Goal: Task Accomplishment & Management: Use online tool/utility

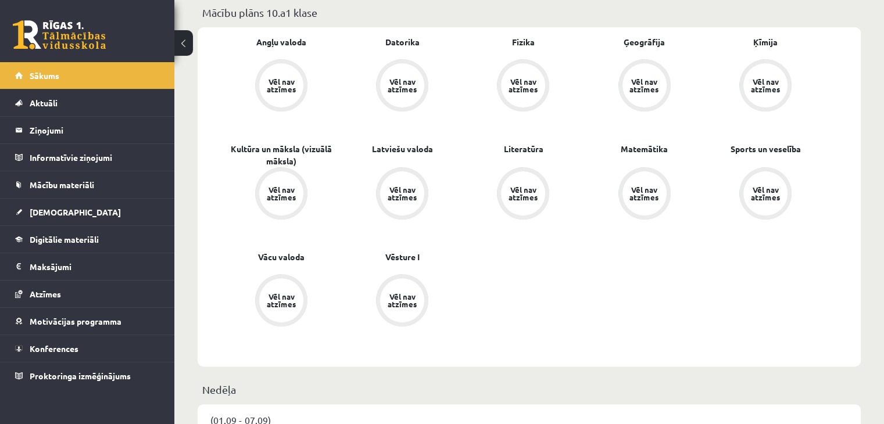
scroll to position [174, 0]
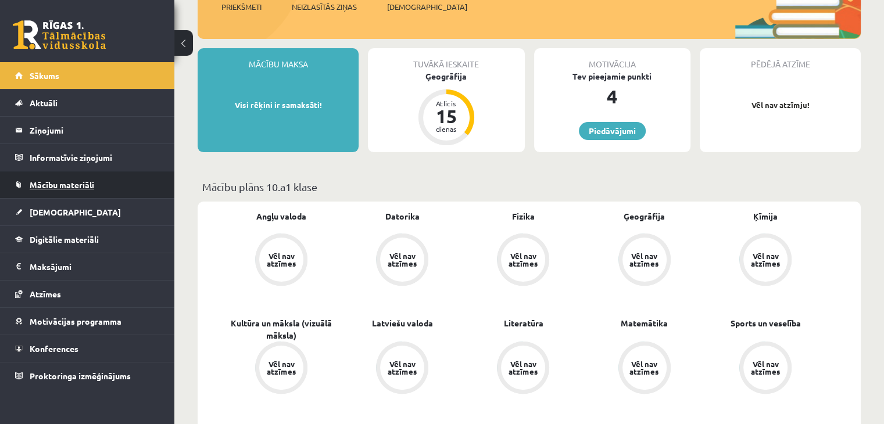
click at [74, 183] on span "Mācību materiāli" at bounding box center [62, 185] width 65 height 10
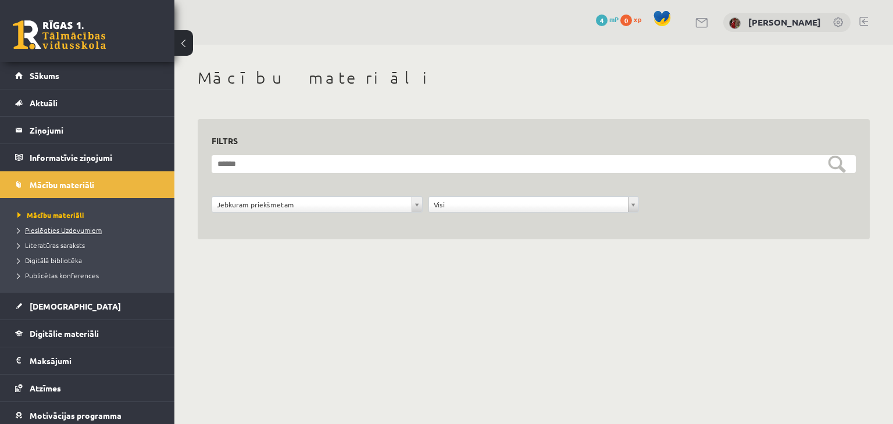
click at [70, 232] on span "Pieslēgties Uzdevumiem" at bounding box center [59, 230] width 84 height 9
click at [58, 259] on span "Digitālā bibliotēka" at bounding box center [49, 260] width 65 height 9
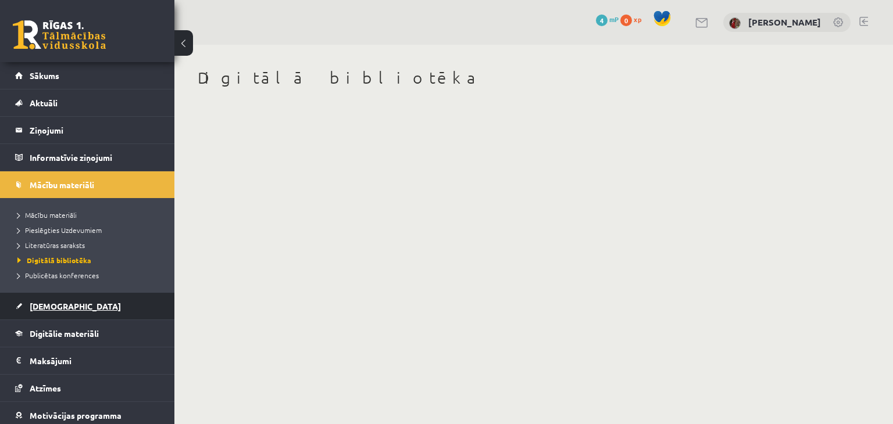
click at [56, 309] on span "[DEMOGRAPHIC_DATA]" at bounding box center [75, 306] width 91 height 10
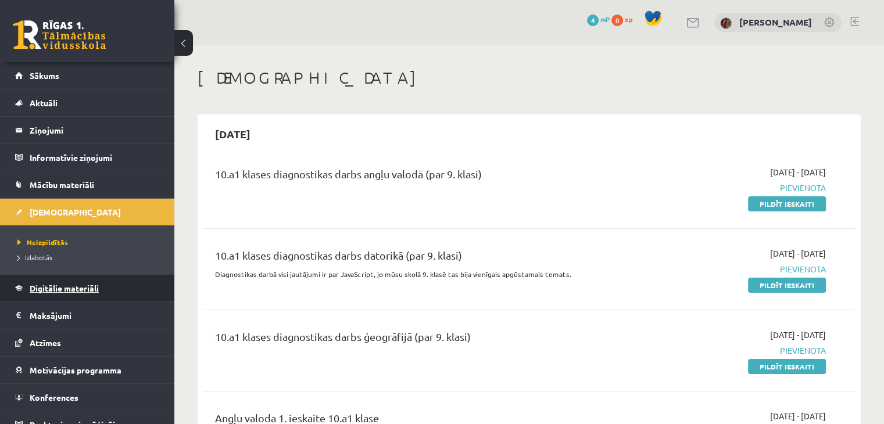
click at [70, 291] on span "Digitālie materiāli" at bounding box center [64, 288] width 69 height 10
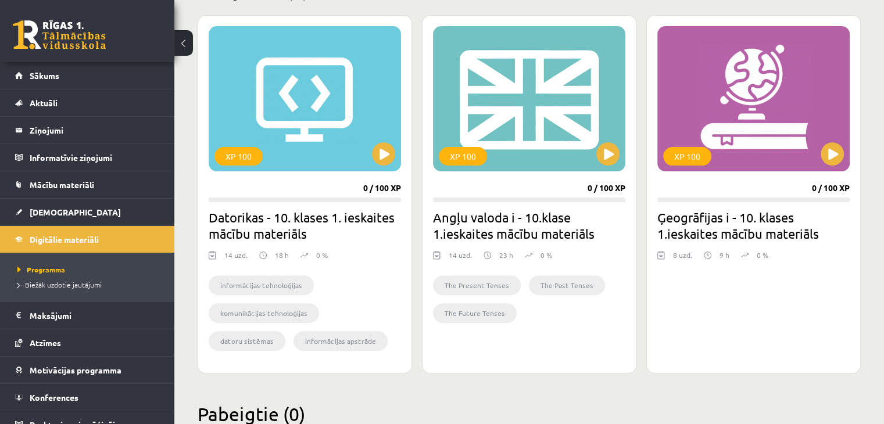
scroll to position [297, 0]
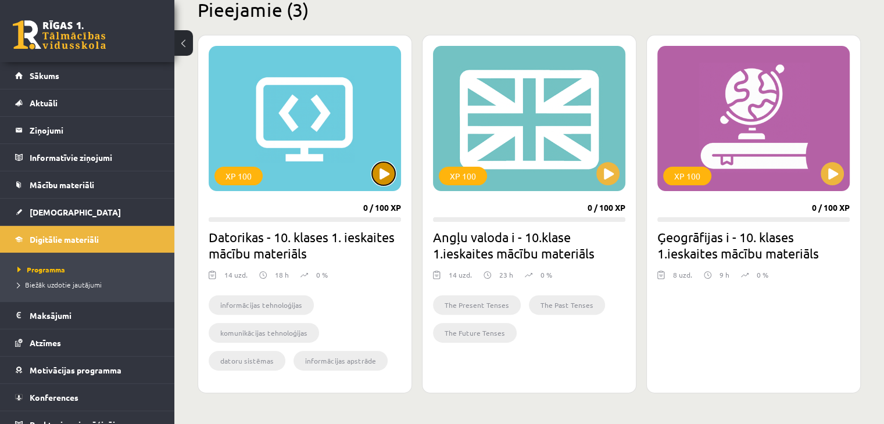
click at [390, 176] on button at bounding box center [383, 173] width 23 height 23
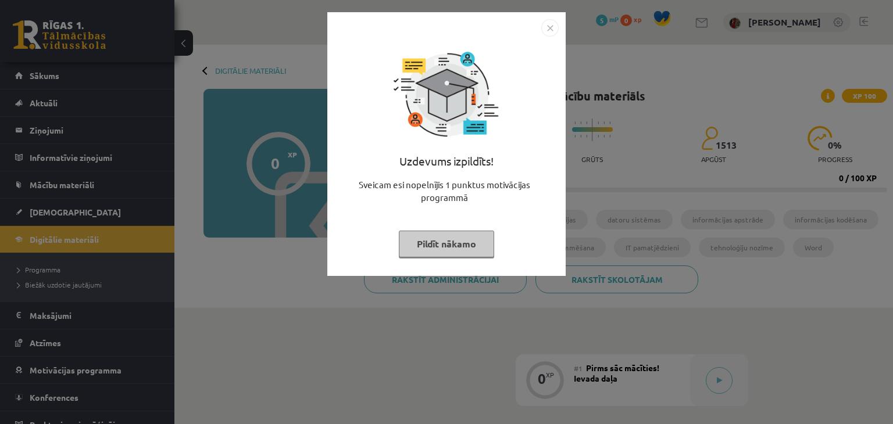
click at [469, 242] on button "Pildīt nākamo" at bounding box center [446, 244] width 95 height 27
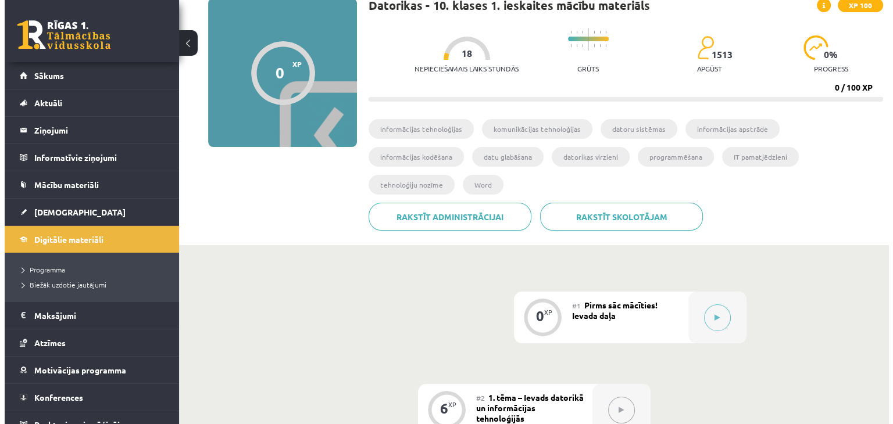
scroll to position [116, 0]
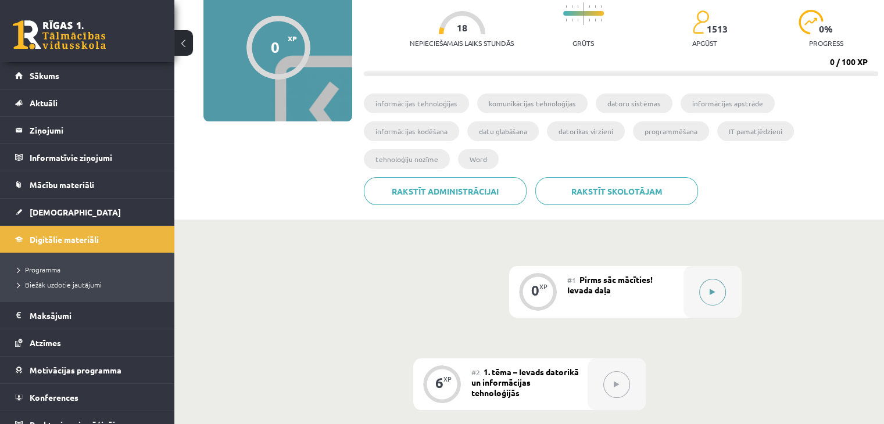
click at [719, 279] on button at bounding box center [712, 292] width 27 height 27
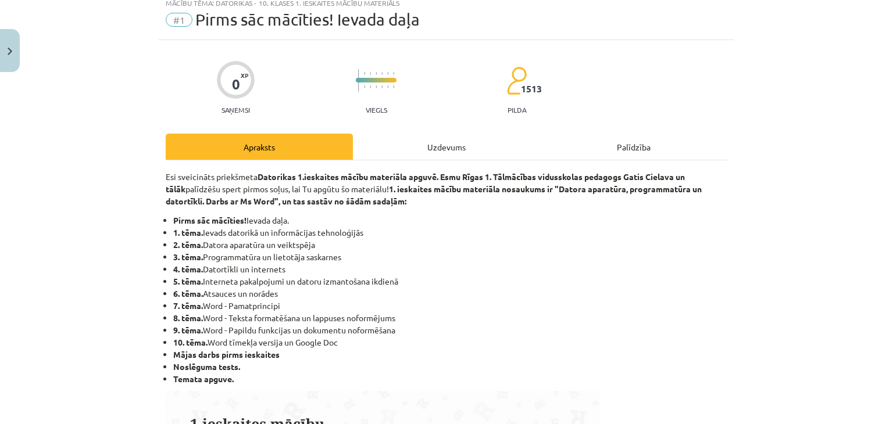
scroll to position [58, 0]
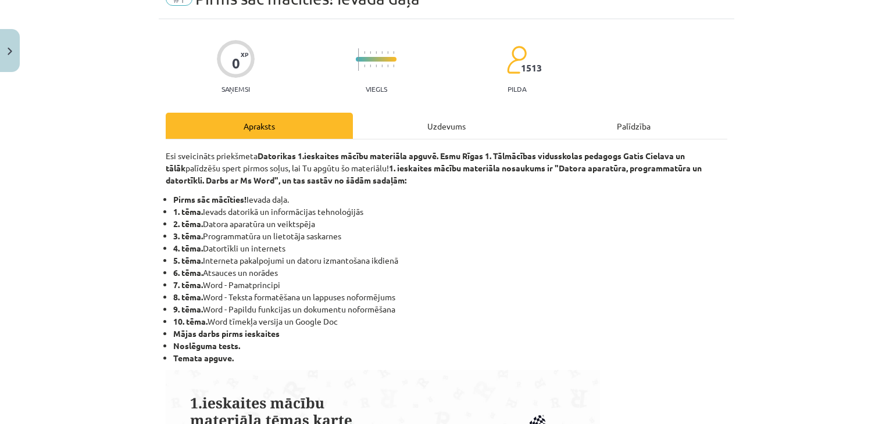
click at [393, 121] on div "Uzdevums" at bounding box center [446, 126] width 187 height 26
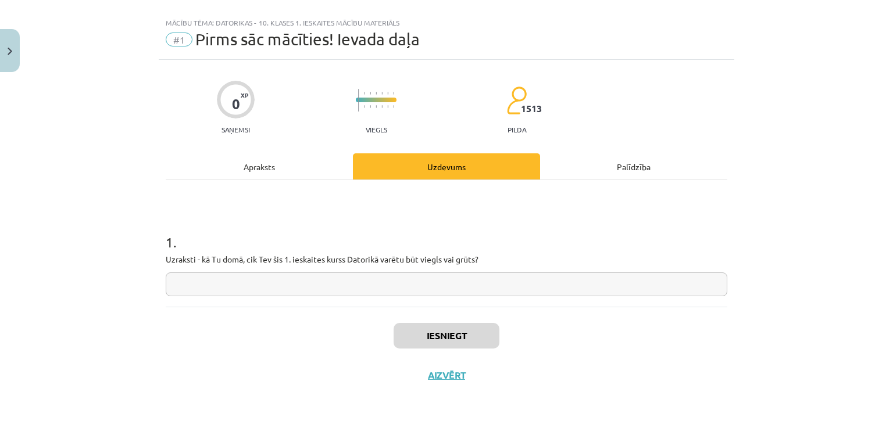
scroll to position [17, 0]
click at [279, 172] on div "Apraksts" at bounding box center [259, 167] width 187 height 26
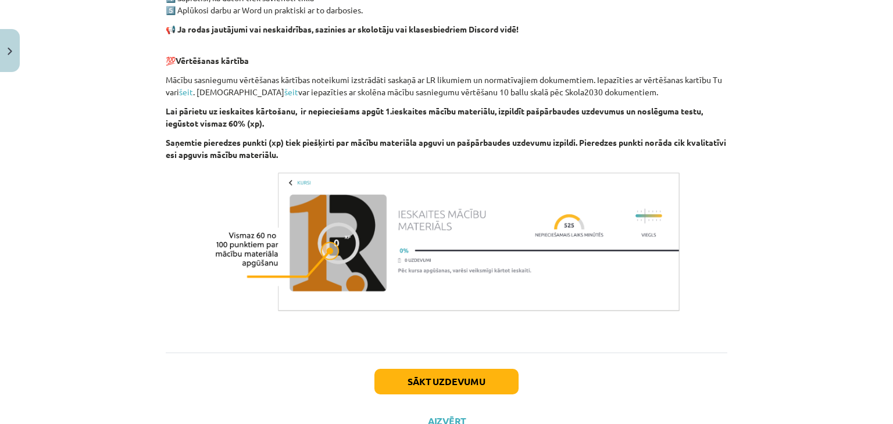
scroll to position [809, 0]
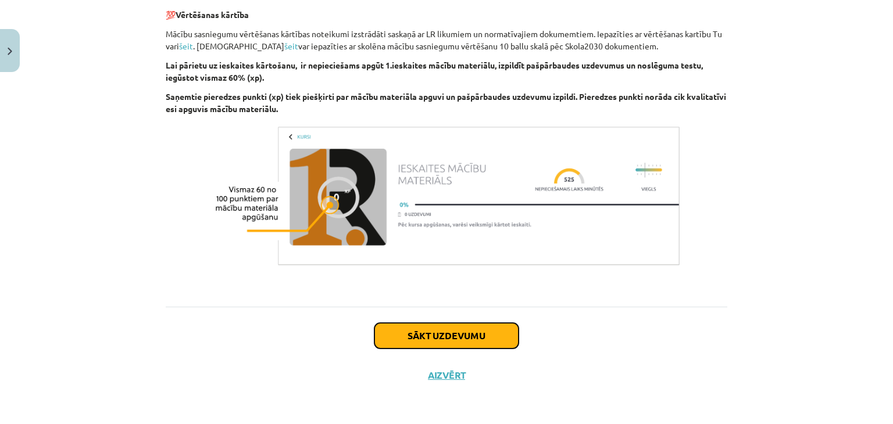
click at [444, 340] on button "Sākt uzdevumu" at bounding box center [446, 336] width 144 height 26
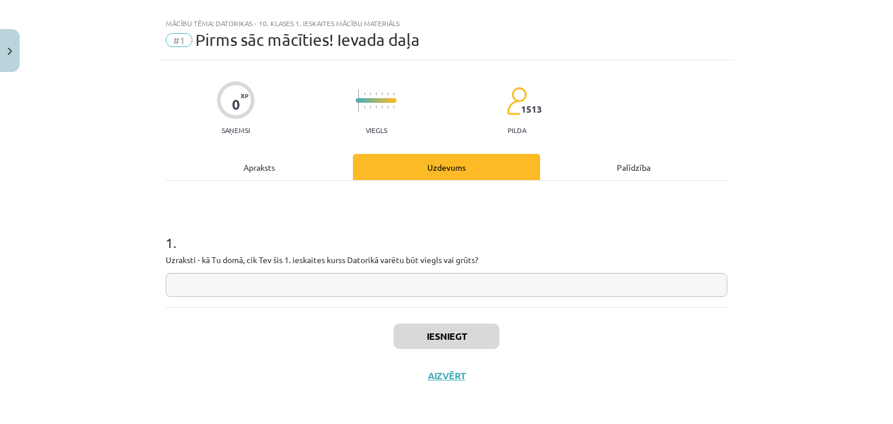
click at [442, 290] on input "text" at bounding box center [447, 285] width 562 height 24
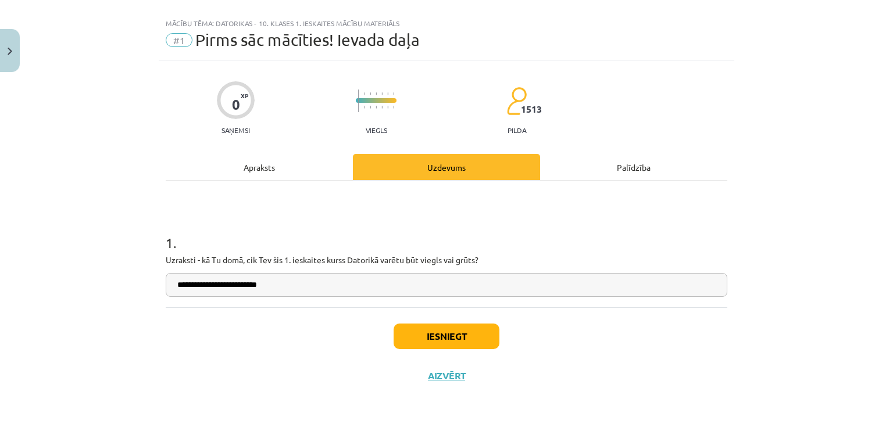
type input "**********"
click at [452, 328] on button "Iesniegt" at bounding box center [447, 337] width 106 height 26
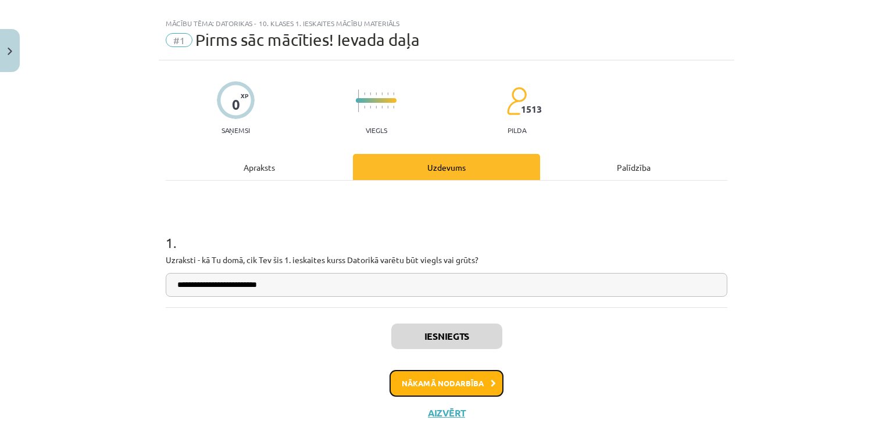
click at [454, 381] on button "Nākamā nodarbība" at bounding box center [447, 383] width 114 height 27
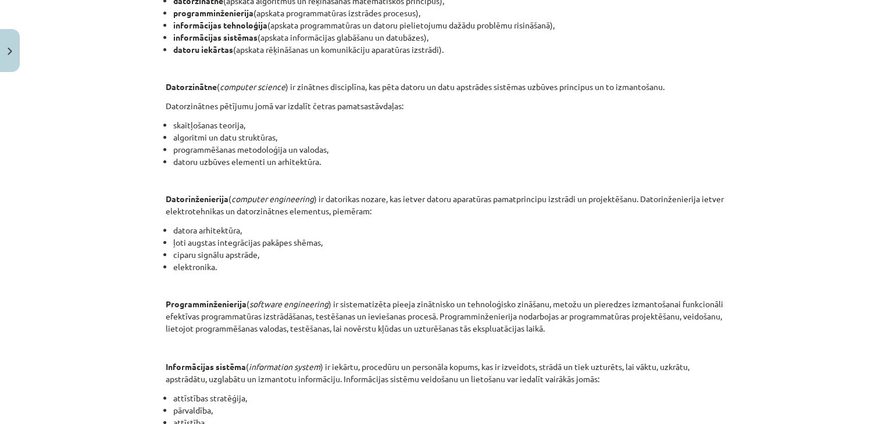
scroll to position [552, 0]
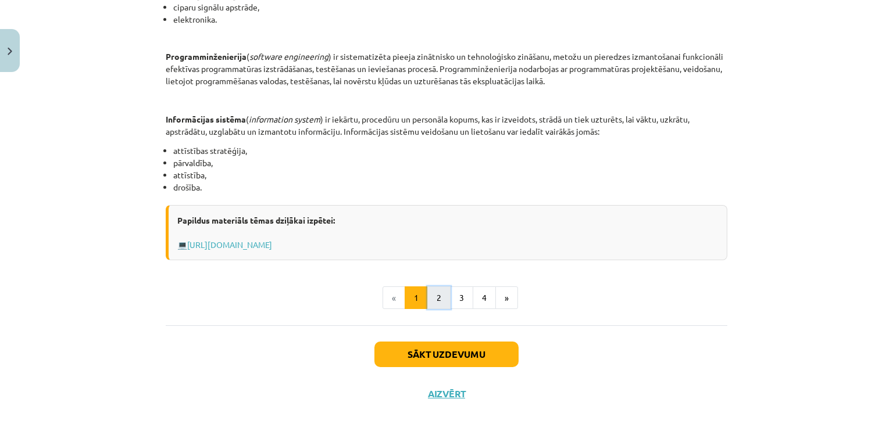
click at [444, 298] on button "2" at bounding box center [438, 298] width 23 height 23
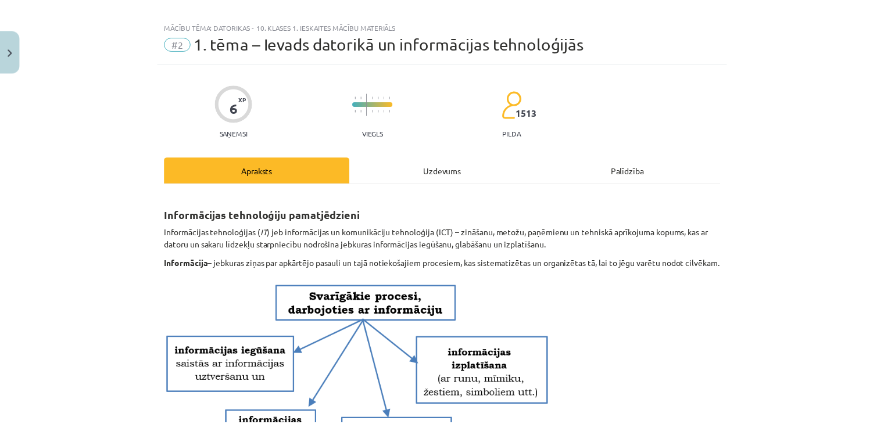
scroll to position [0, 0]
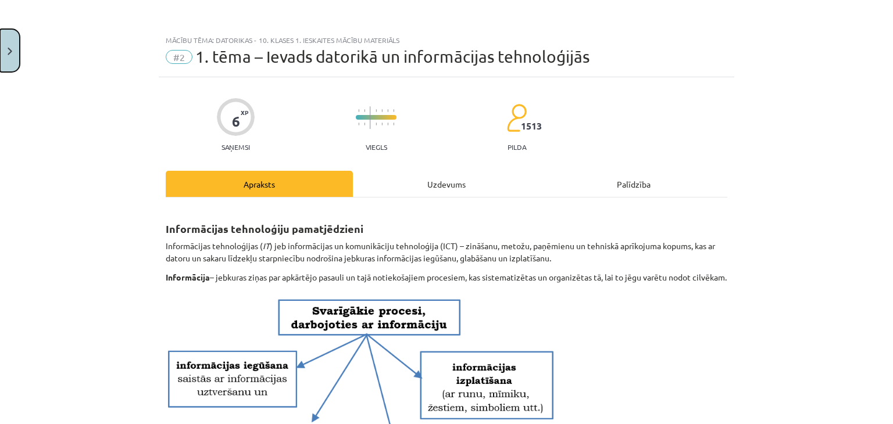
click at [5, 52] on button "Close" at bounding box center [10, 50] width 20 height 43
click at [42, 40] on div "Mācību tēma: Datorikas - 10. klases 1. ieskaites mācību materiāls #2 1. tēma – …" at bounding box center [446, 212] width 893 height 424
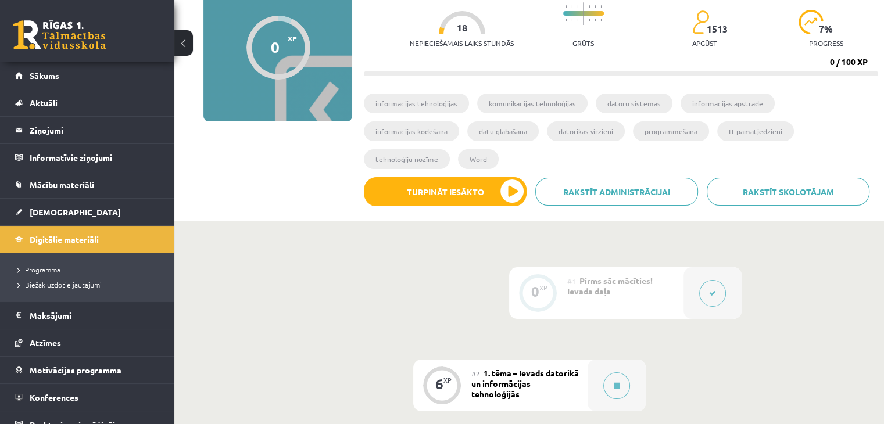
click at [23, 37] on link at bounding box center [59, 34] width 93 height 29
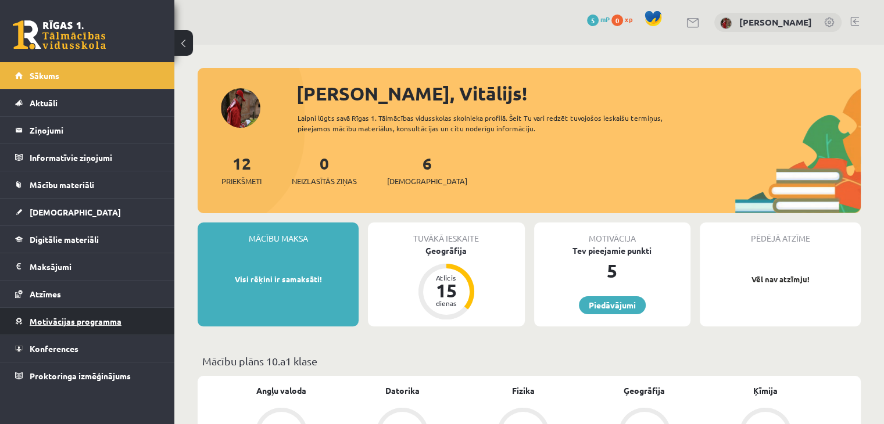
click at [73, 319] on span "Motivācijas programma" at bounding box center [76, 321] width 92 height 10
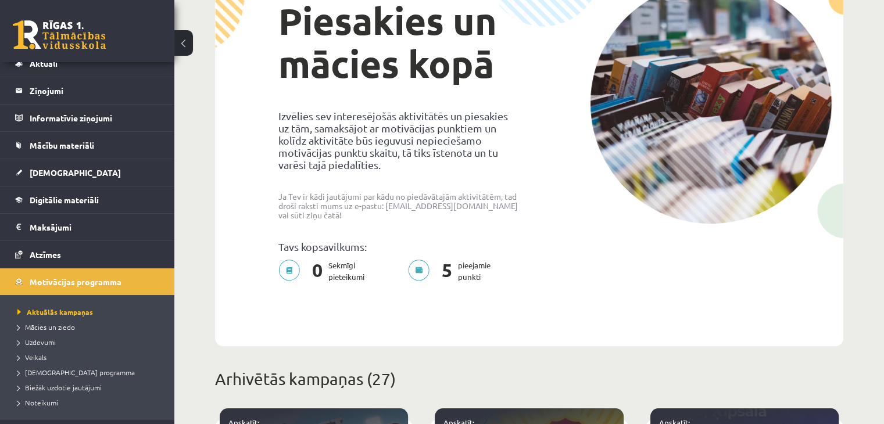
scroll to position [58, 0]
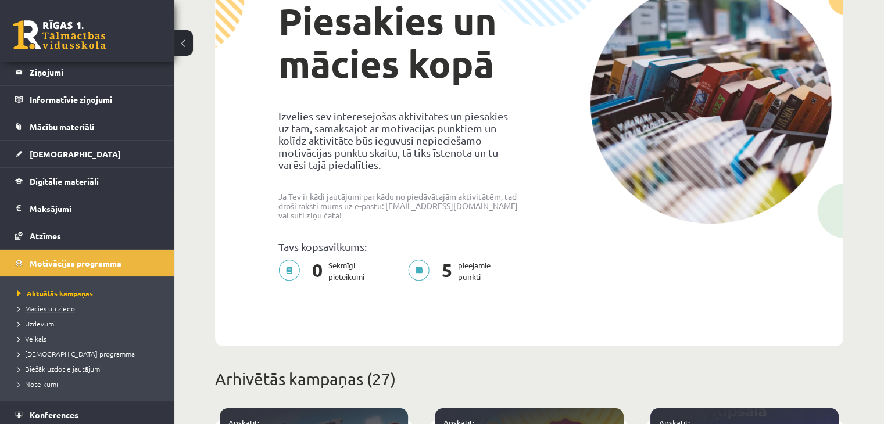
click at [55, 312] on link "Mācies un ziedo" at bounding box center [89, 309] width 145 height 10
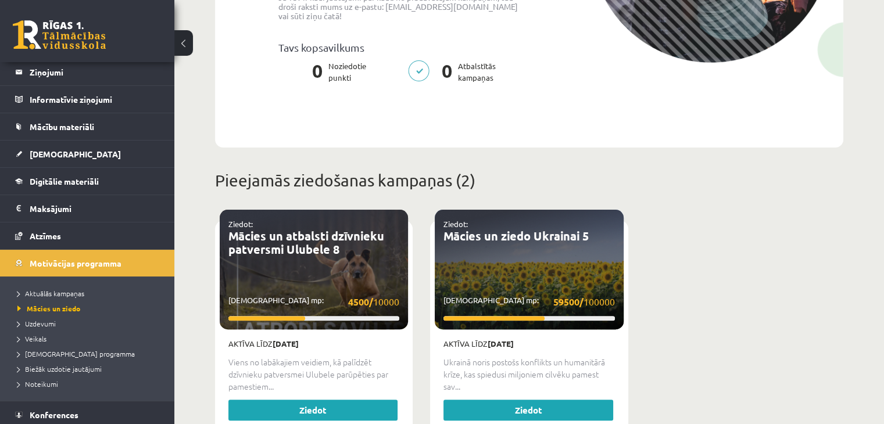
scroll to position [465, 0]
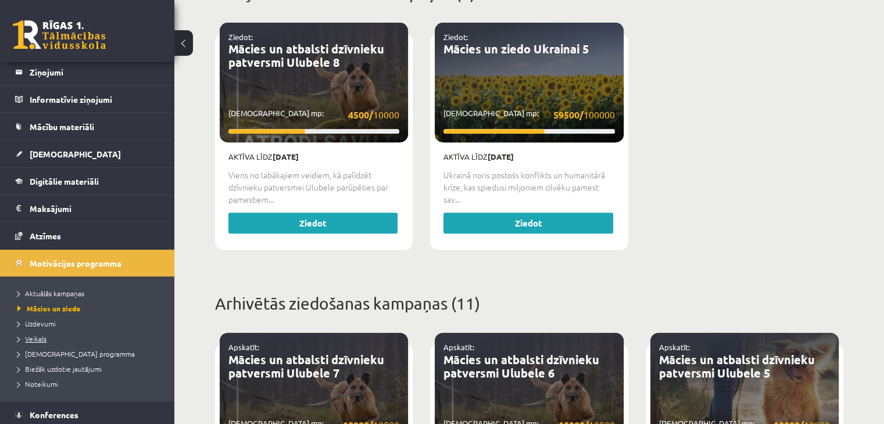
click at [51, 335] on link "Veikals" at bounding box center [89, 339] width 145 height 10
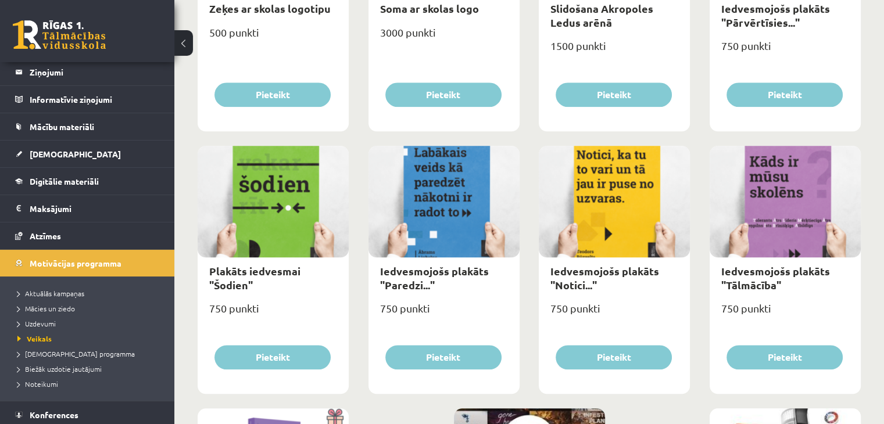
scroll to position [1105, 0]
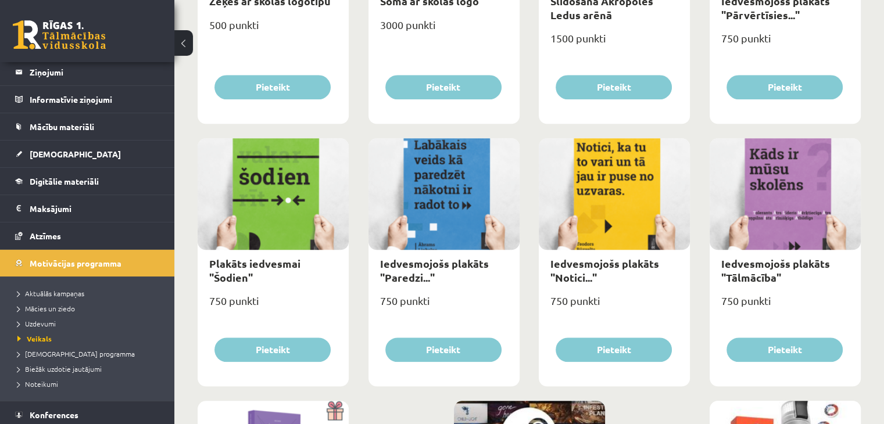
click at [285, 191] on div at bounding box center [273, 194] width 151 height 112
click at [788, 268] on link "Iedvesmojošs plakāts "Tālmācība"" at bounding box center [776, 270] width 109 height 27
type input "*"
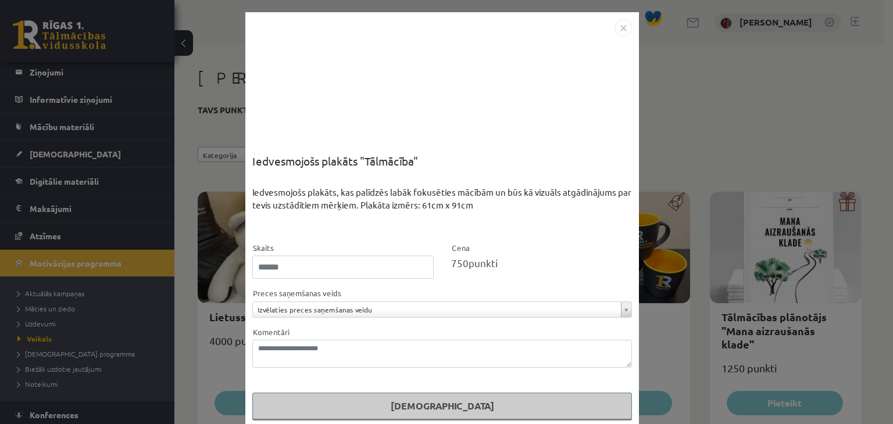
click at [442, 114] on div at bounding box center [442, 95] width 116 height 116
click at [624, 33] on img "Close" at bounding box center [623, 27] width 17 height 17
